Goal: Register for event/course

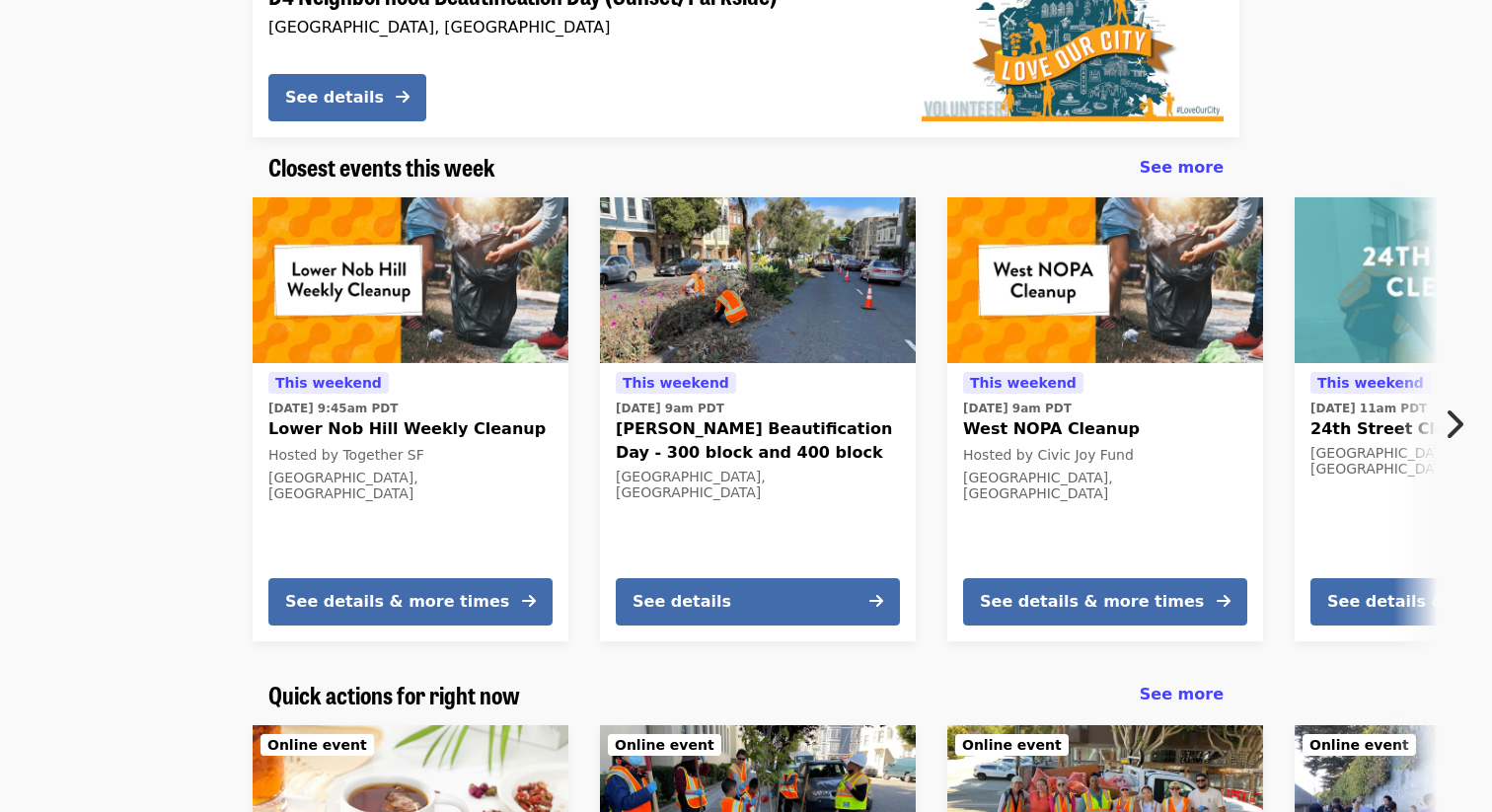
scroll to position [377, 0]
click at [1455, 424] on icon "chevron-right icon" at bounding box center [1454, 424] width 20 height 38
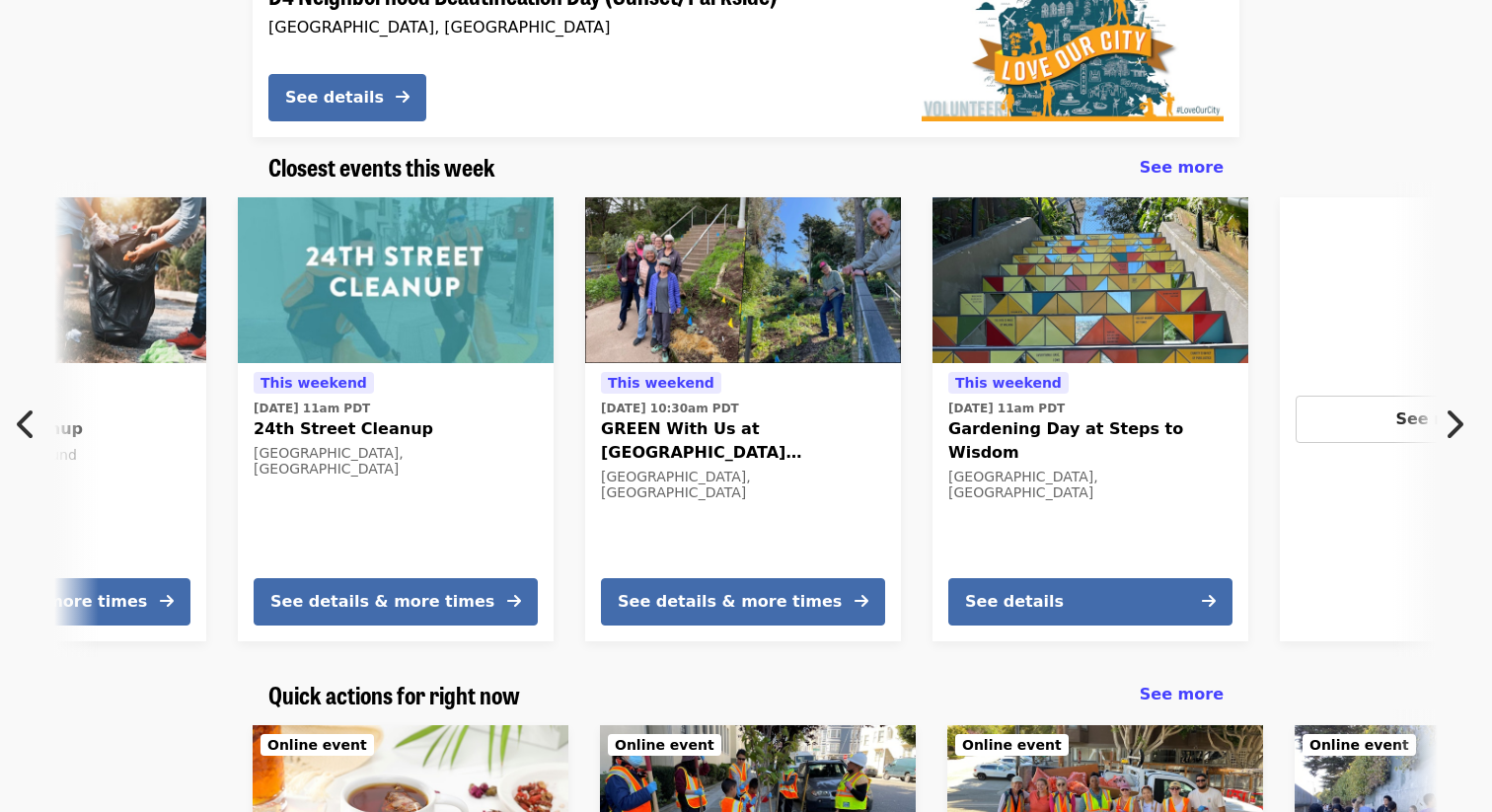
scroll to position [0, 1062]
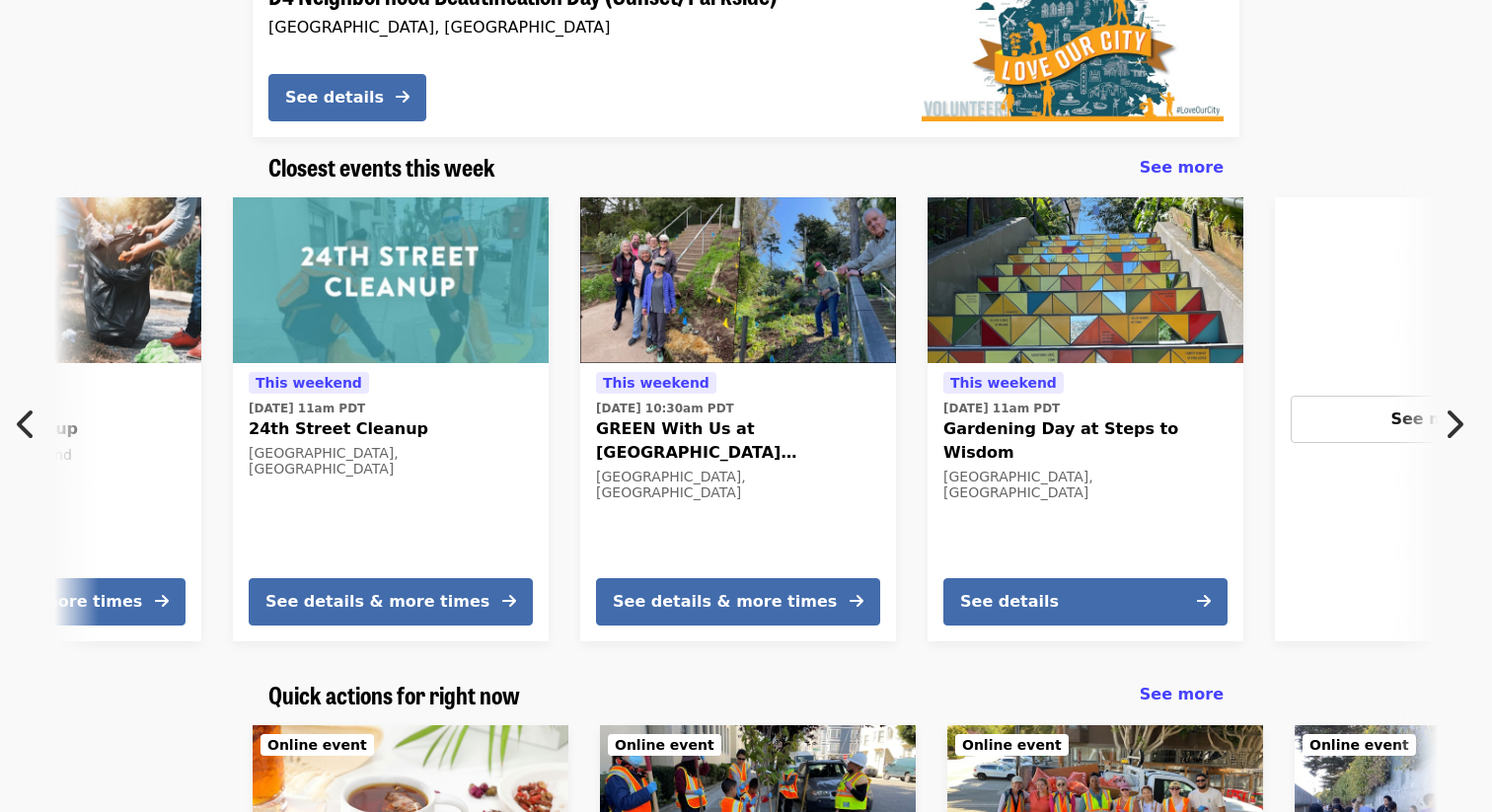
click at [1455, 424] on icon "chevron-right icon" at bounding box center [1454, 424] width 20 height 38
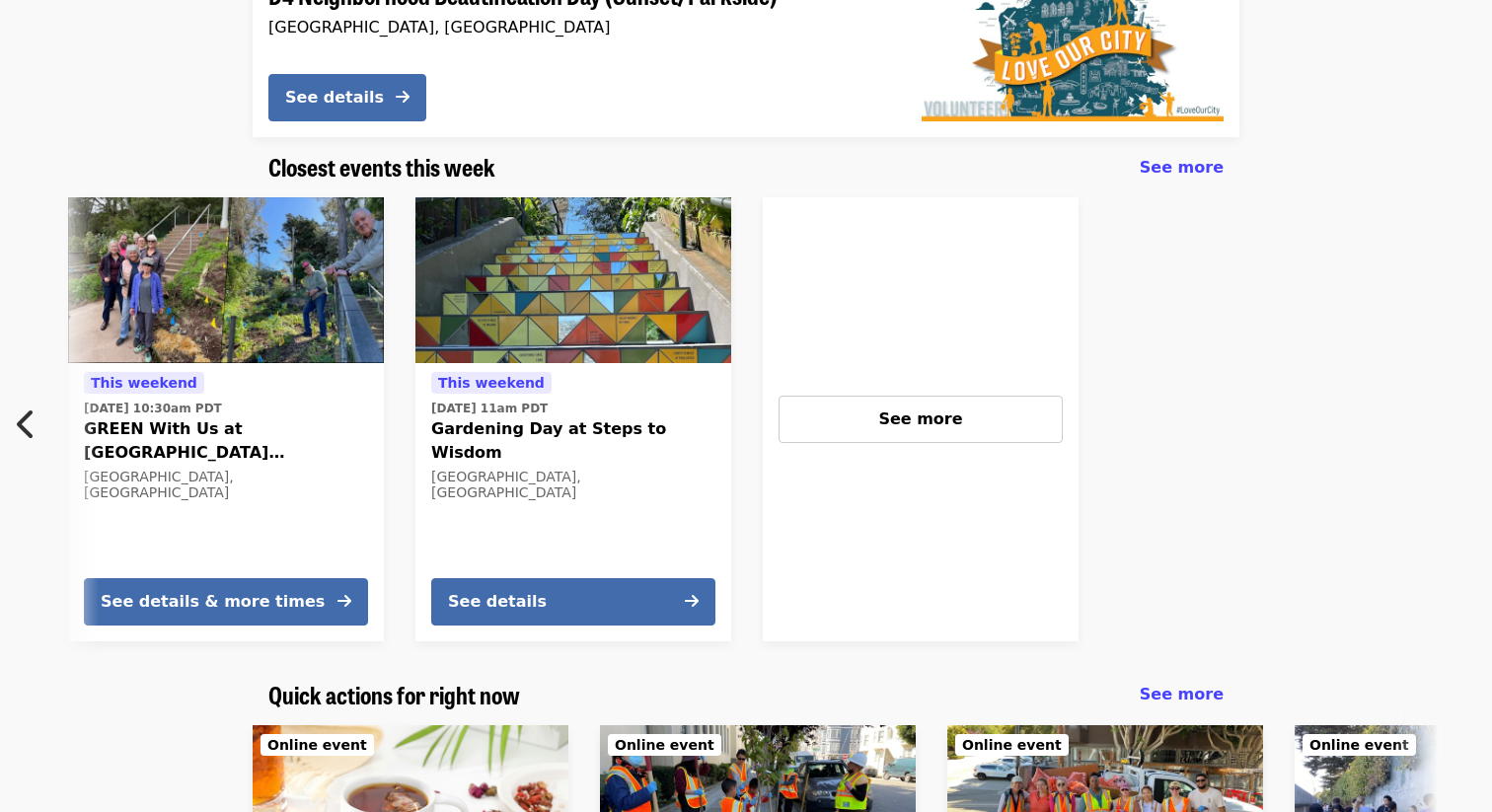
scroll to position [0, 1578]
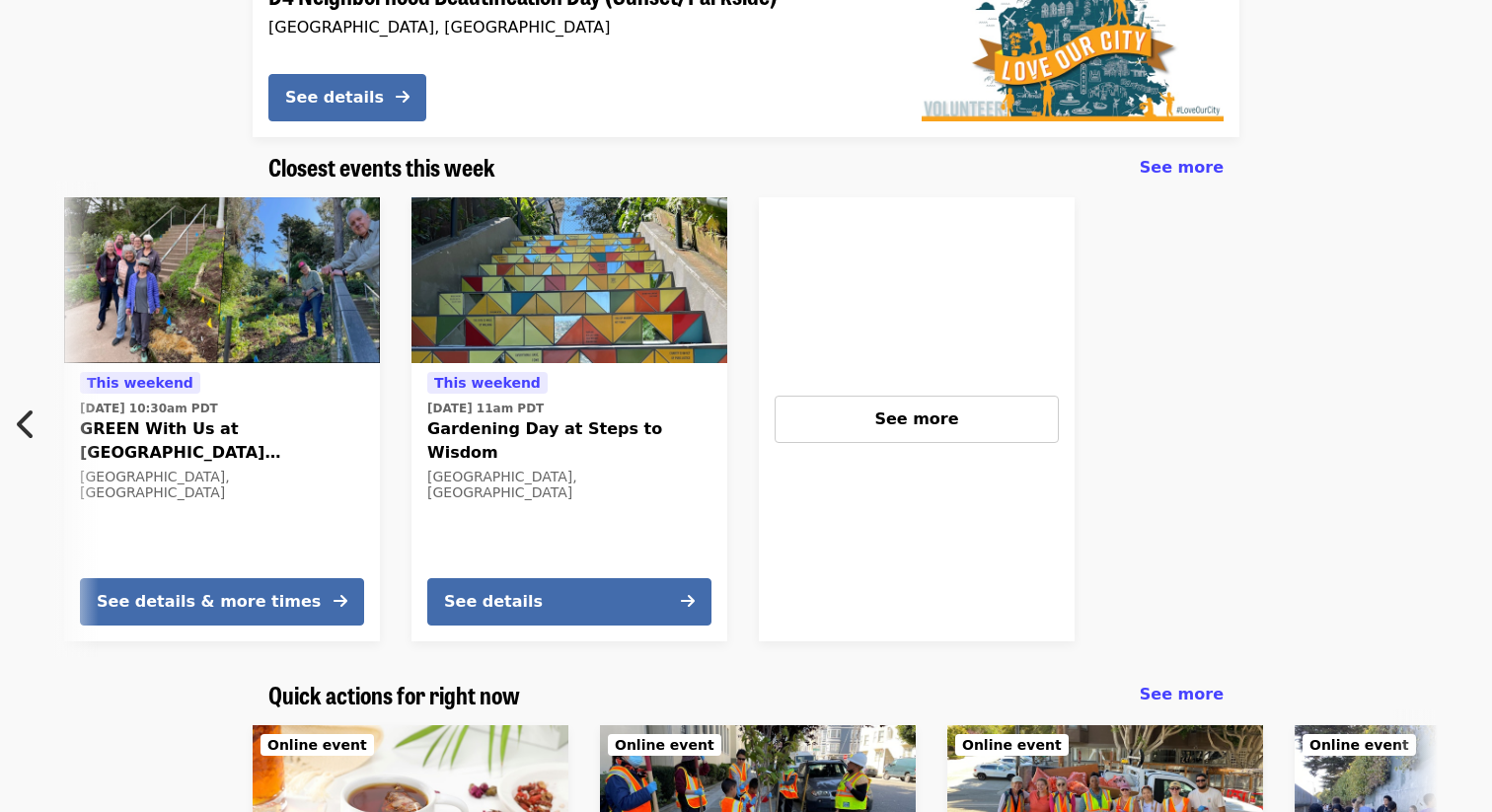
click at [37, 428] on button "Previous item" at bounding box center [33, 424] width 66 height 56
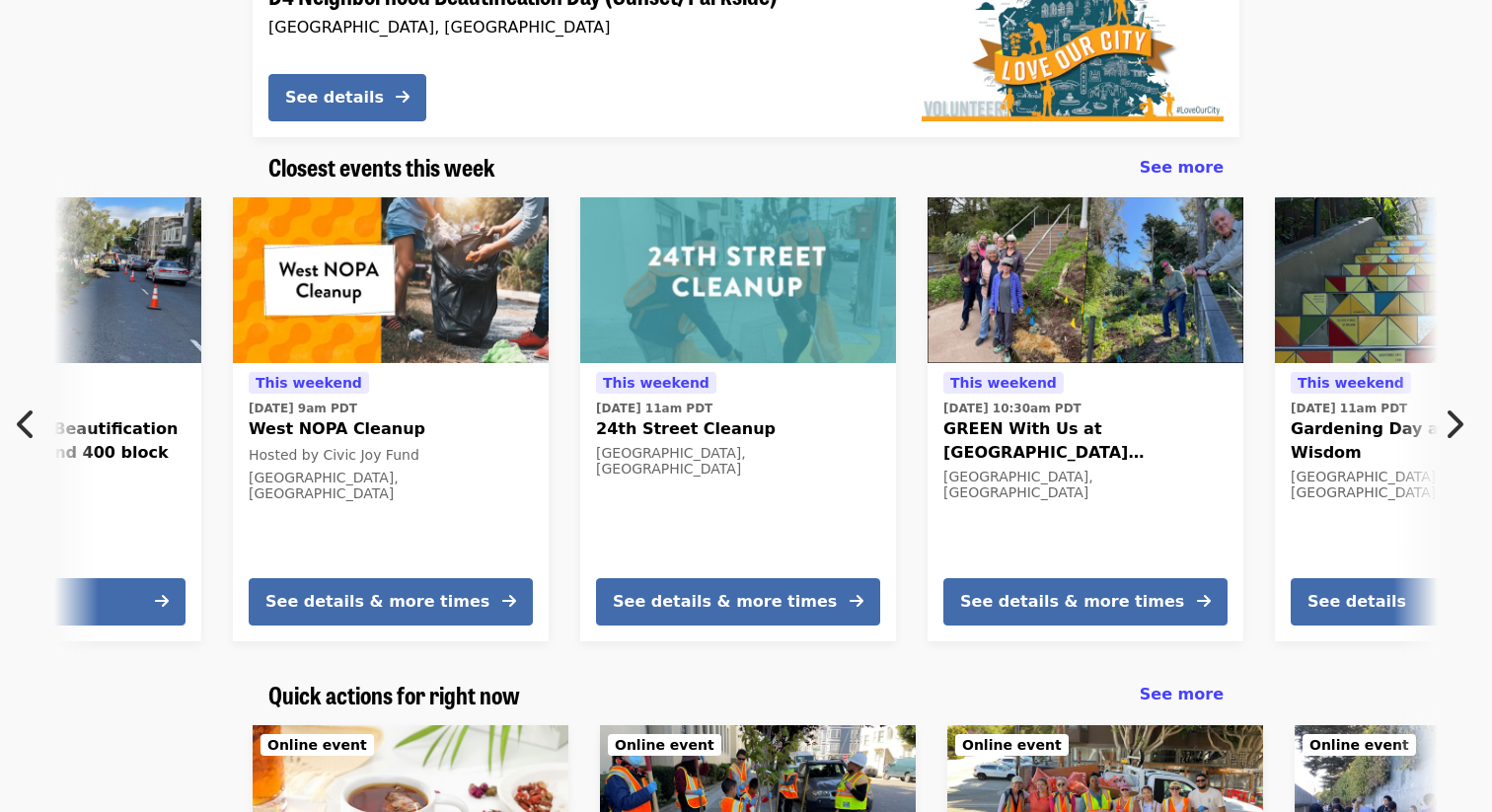
click at [37, 428] on button "Previous item" at bounding box center [33, 424] width 66 height 56
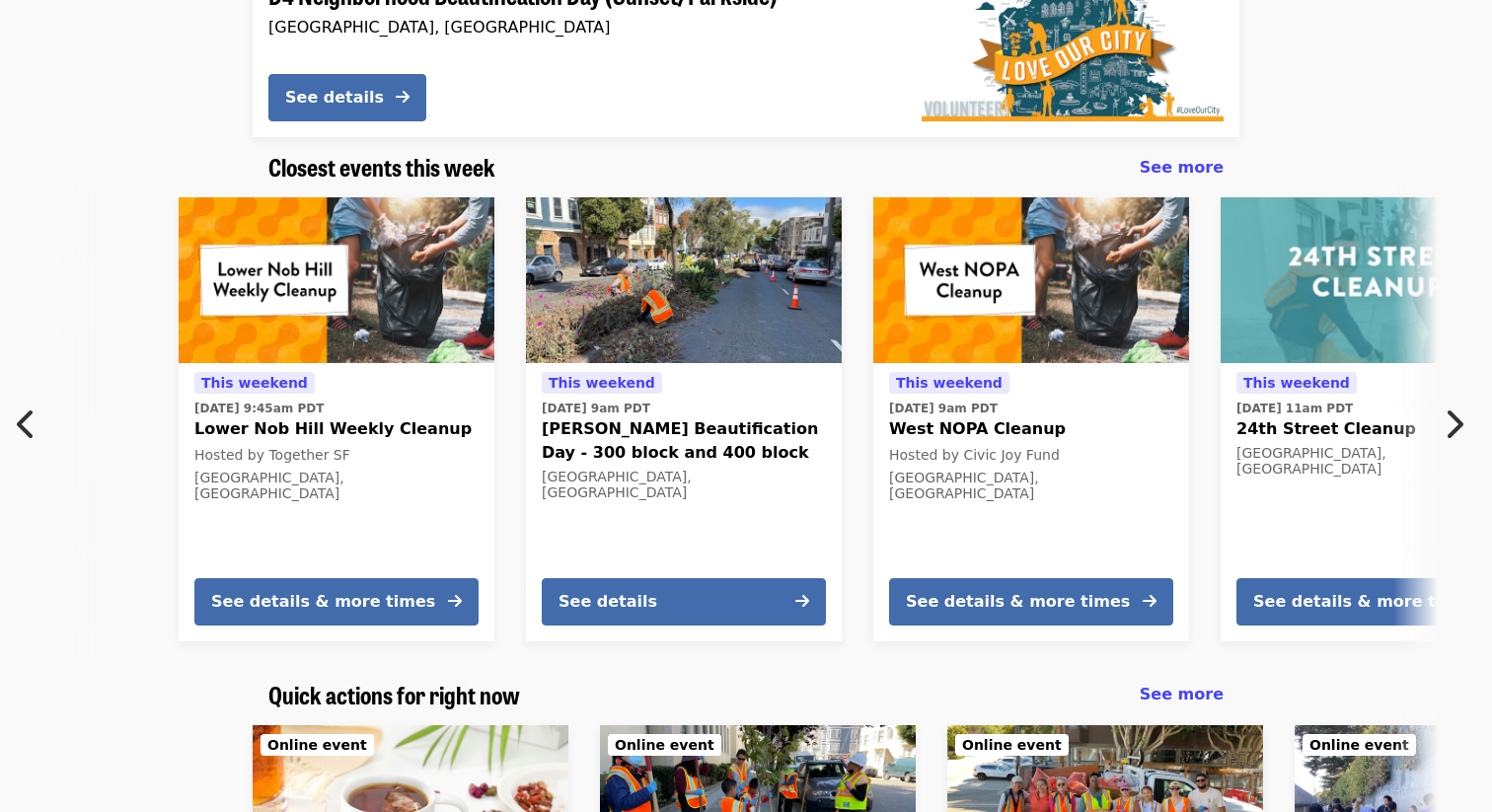
scroll to position [0, 12]
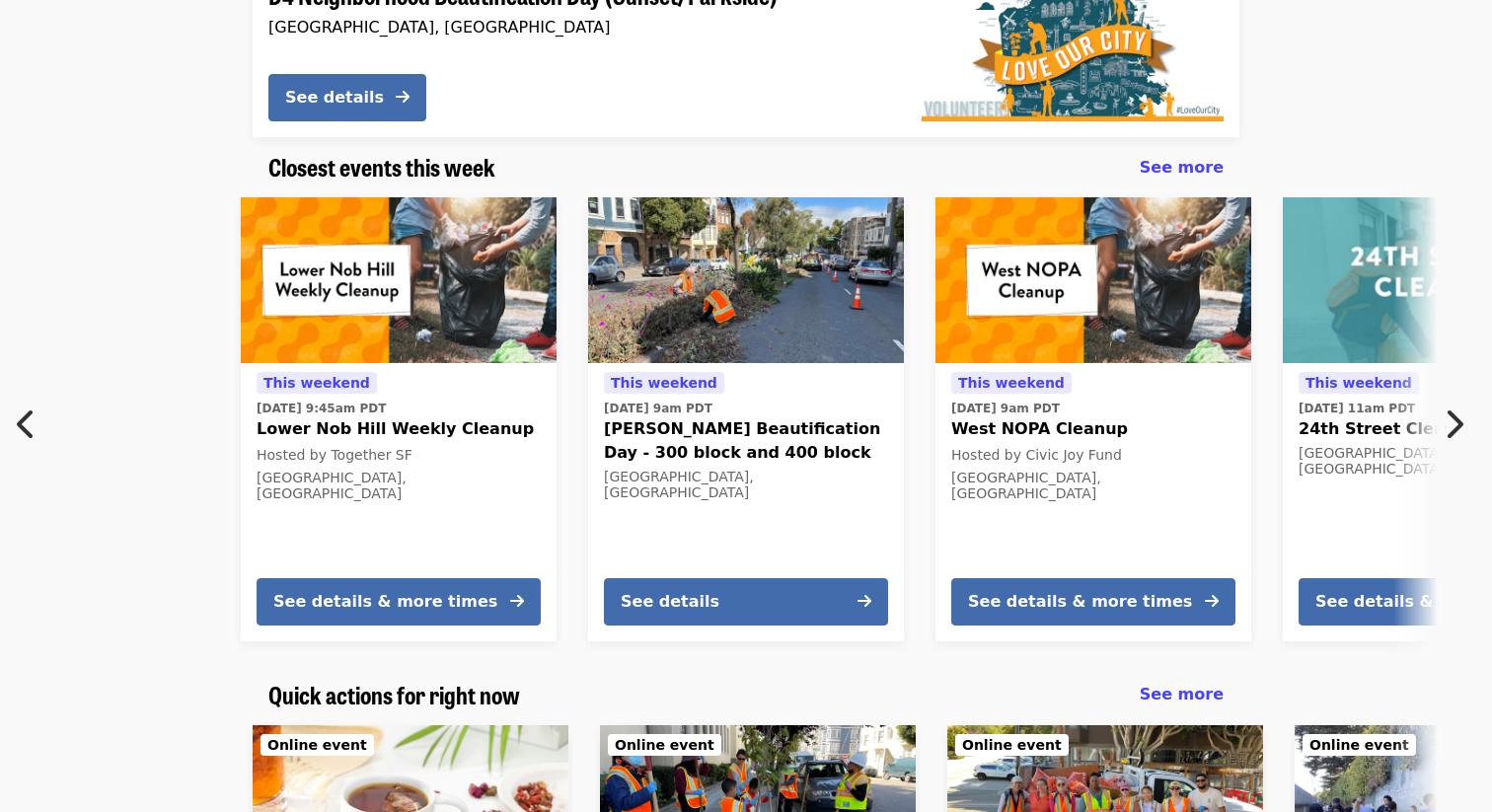
click at [37, 428] on button "Previous item" at bounding box center [33, 424] width 66 height 56
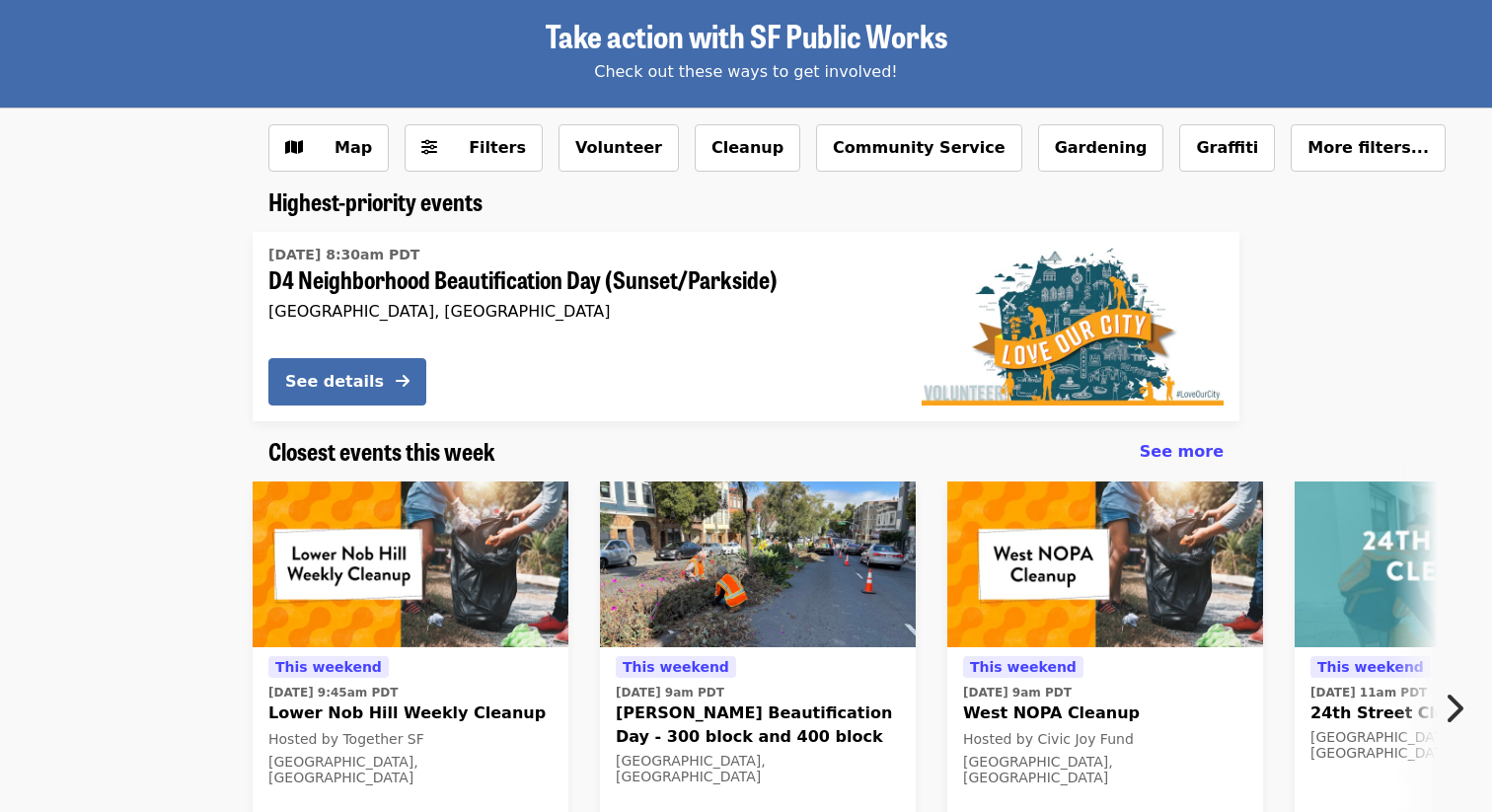
scroll to position [0, 0]
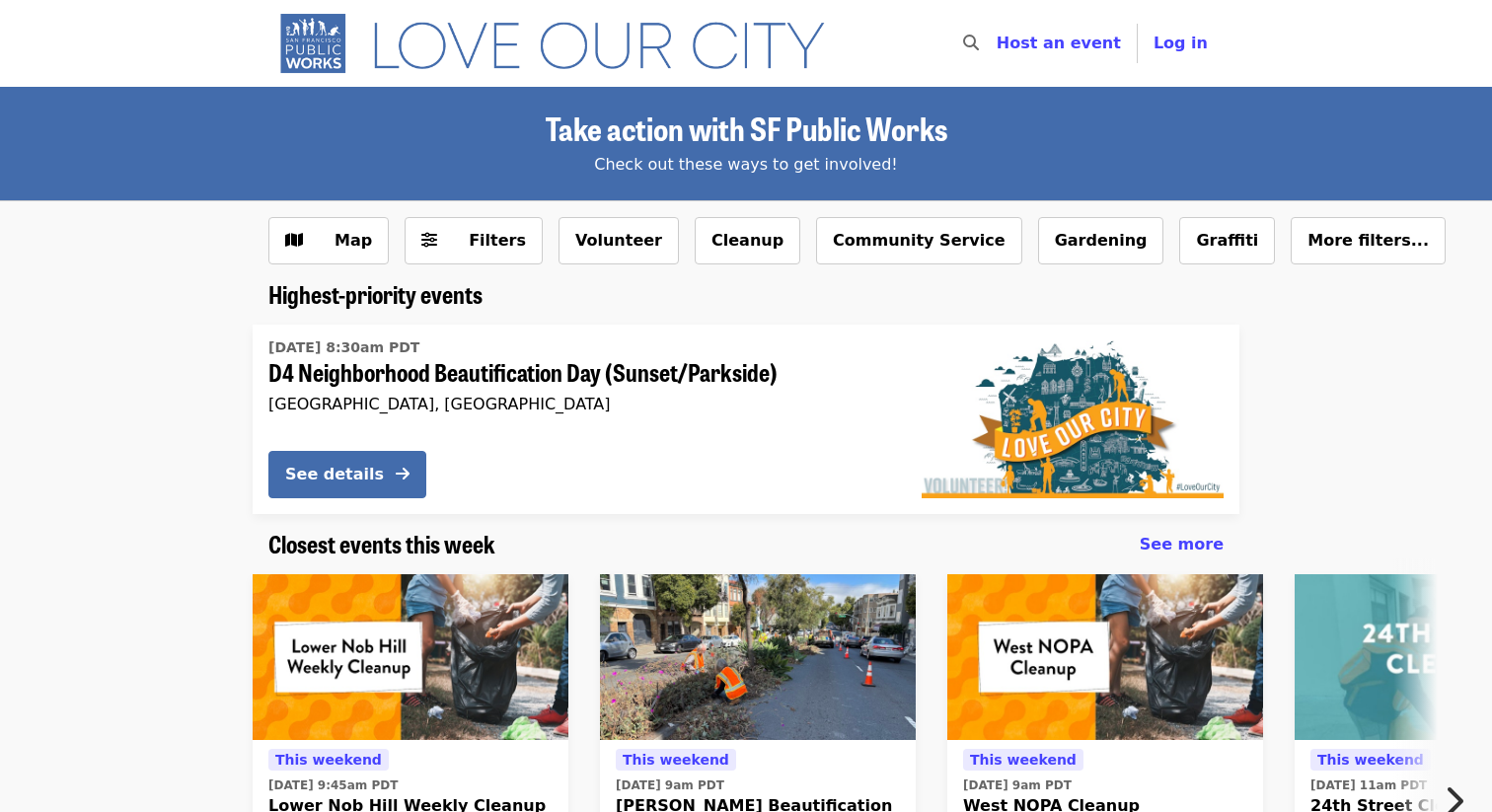
click at [144, 394] on div "Highest-priority events [DATE] 8:30am PDT D4 Neighborhood Beautification Day (S…" at bounding box center [746, 405] width 1492 height 249
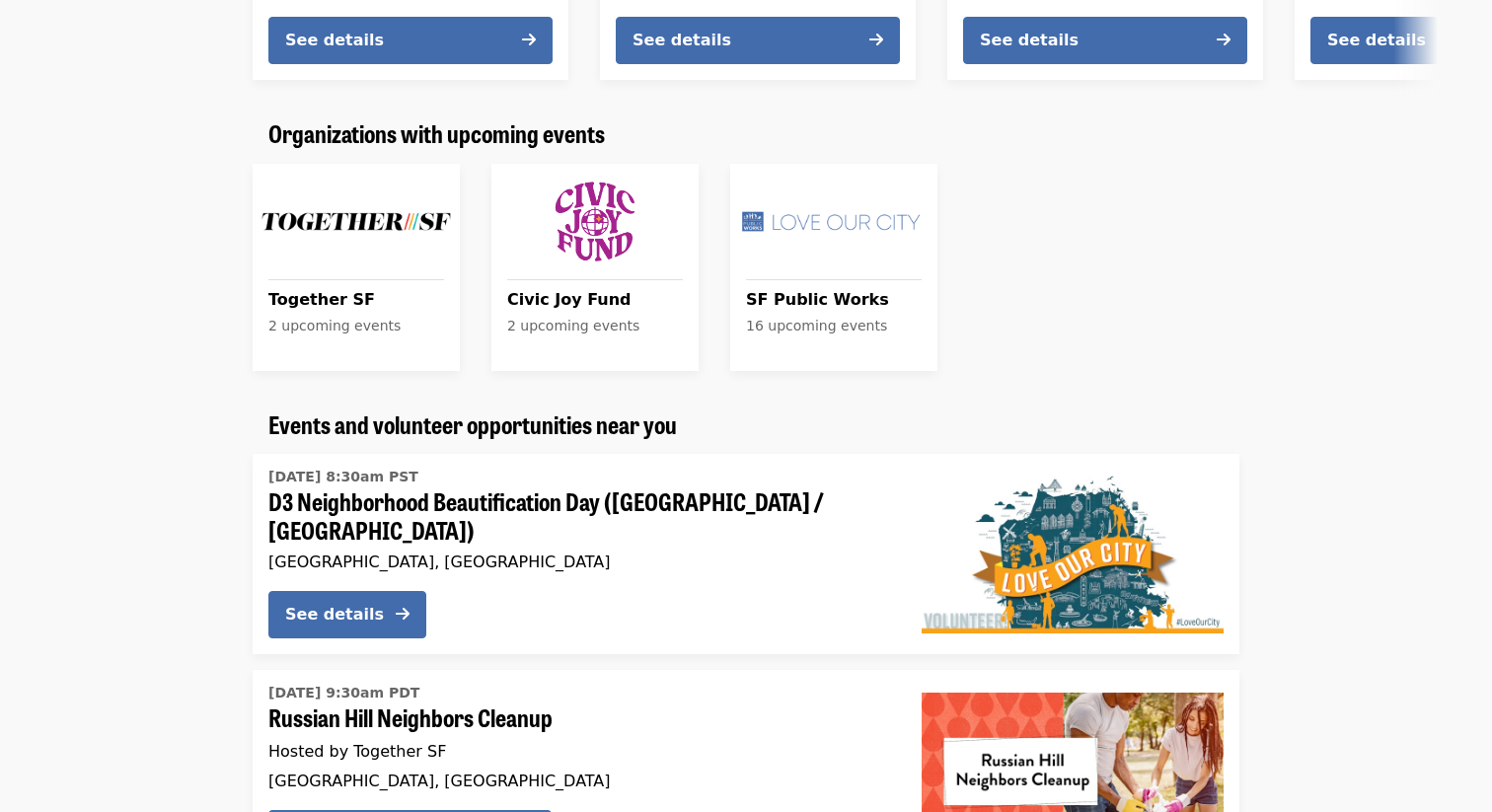
scroll to position [1476, 0]
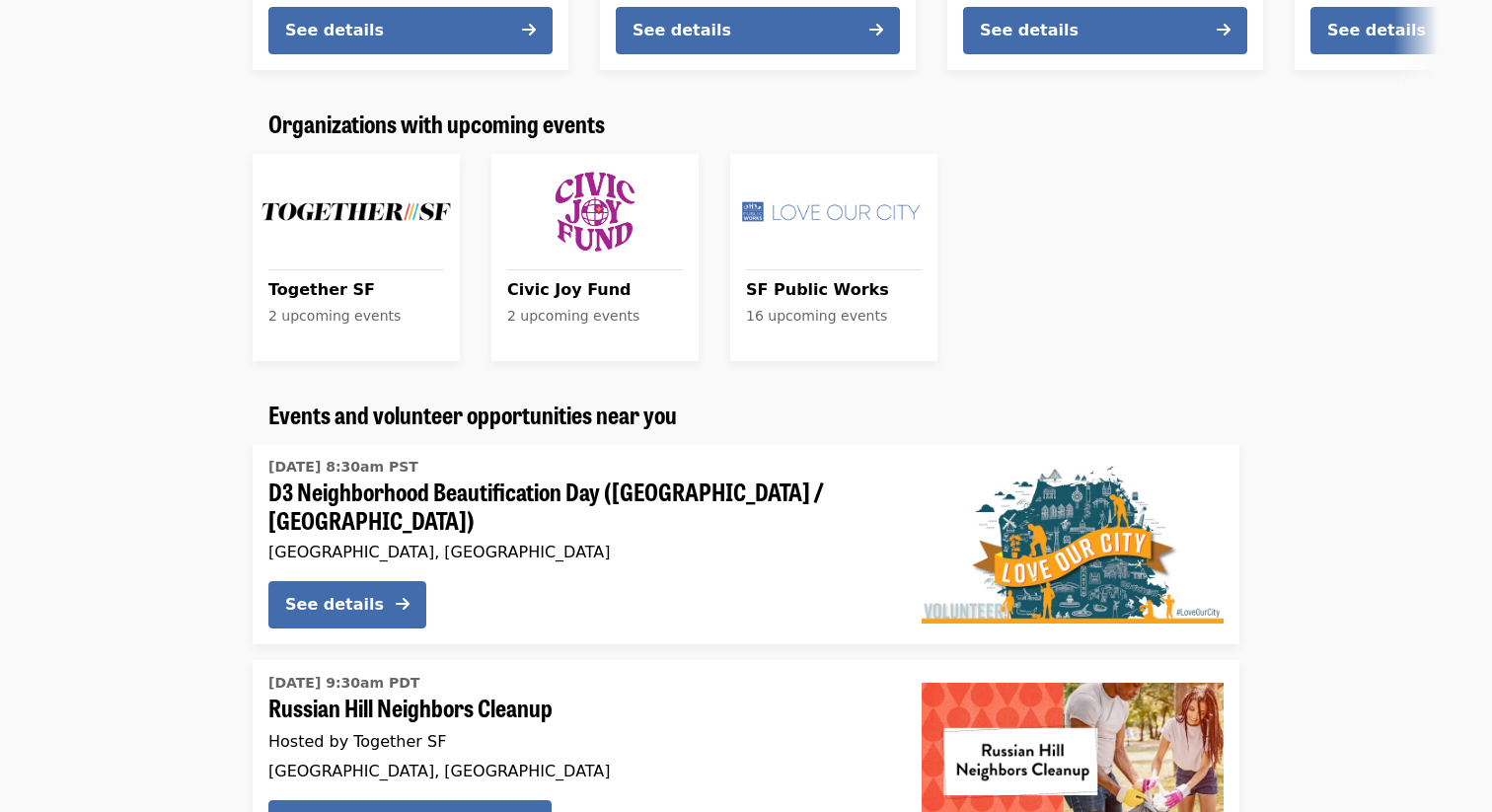
click at [252, 310] on div "Together SF 2 upcoming events" at bounding box center [356, 310] width 207 height 98
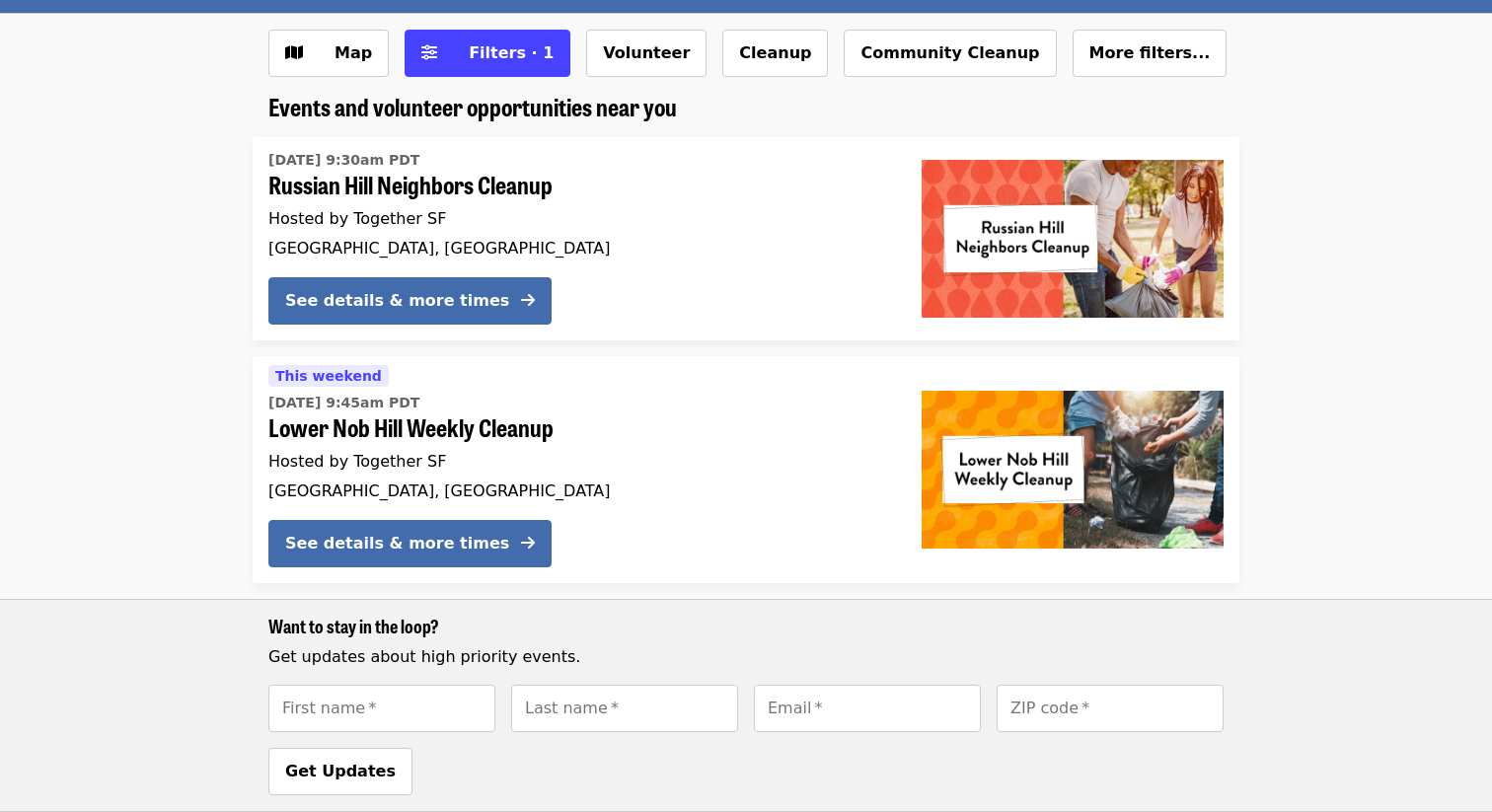
scroll to position [472, 0]
